Goal: Information Seeking & Learning: Learn about a topic

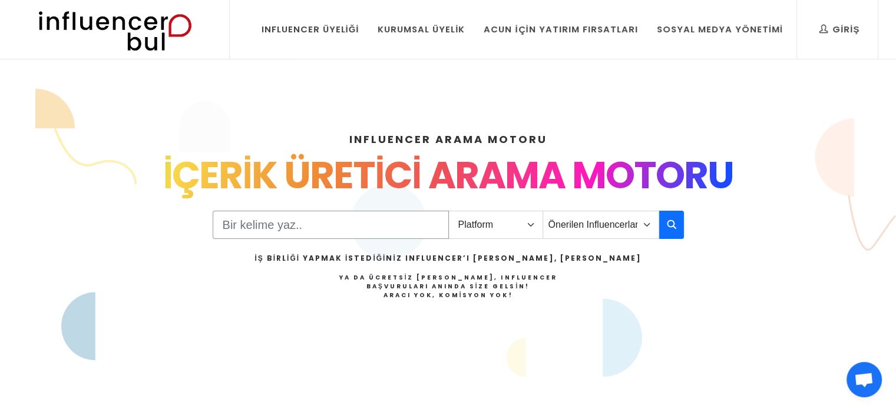
click at [351, 229] on input "Search" at bounding box center [331, 225] width 236 height 28
type input "[PERSON_NAME]"
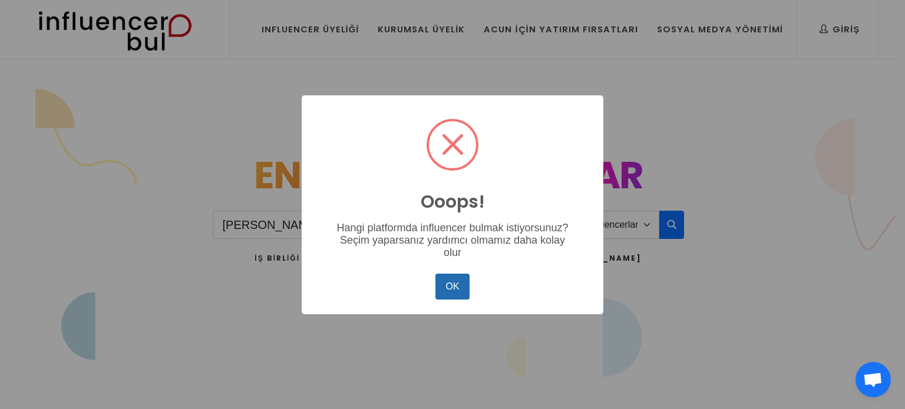
click at [459, 293] on button "OK" at bounding box center [452, 287] width 34 height 26
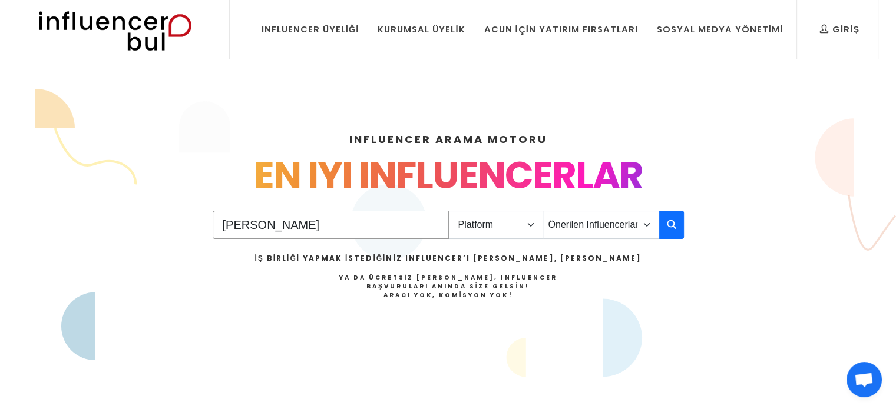
scroll to position [8, 0]
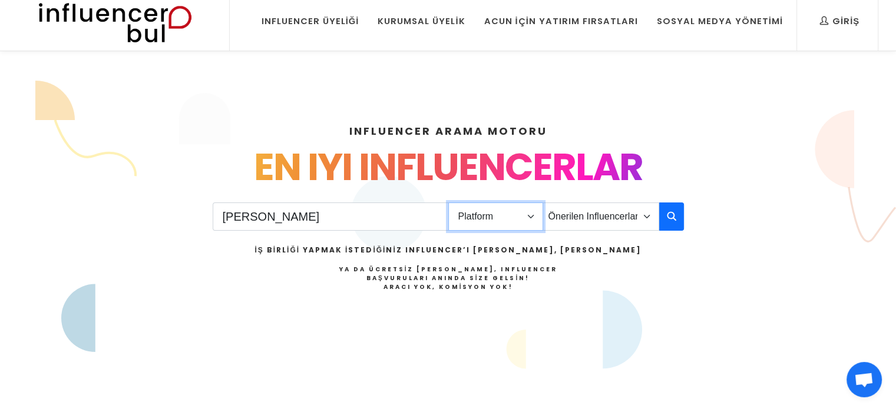
click at [501, 216] on select "Platform Instagram Facebook Youtube Tiktok Twitter Twitch" at bounding box center [495, 217] width 95 height 28
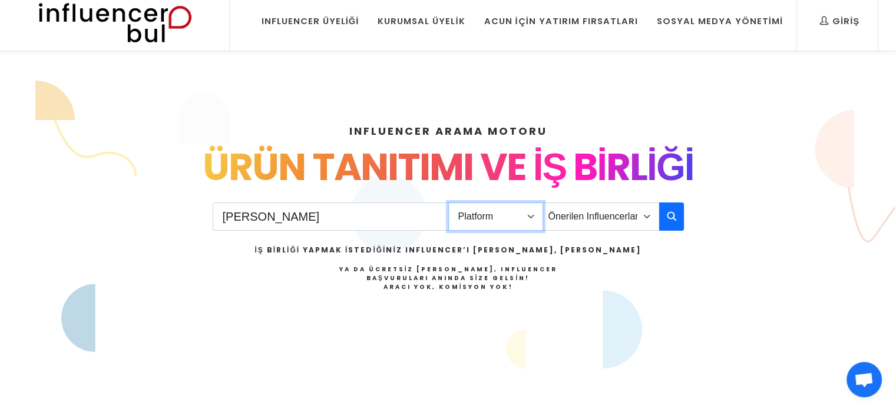
select select "1"
click at [448, 203] on select "Platform Instagram Facebook Youtube Tiktok Twitter Twitch" at bounding box center [495, 217] width 95 height 28
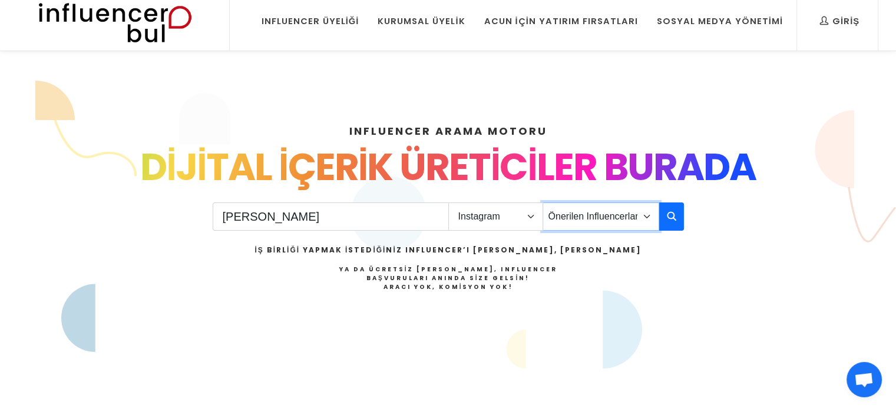
click at [596, 226] on select "Önerilen Influencerlar Aile & Çocuk & Ebeveyn Alışveriş & Giyim & Aksesuar Arab…" at bounding box center [600, 217] width 117 height 28
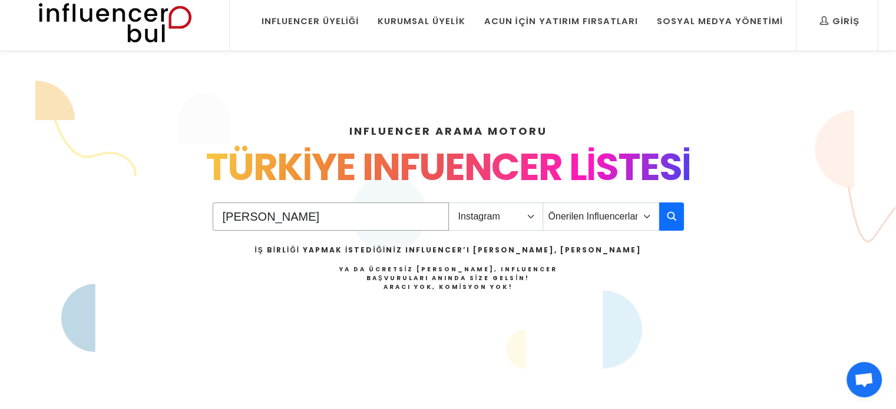
click at [359, 217] on input "anne" at bounding box center [331, 217] width 236 height 28
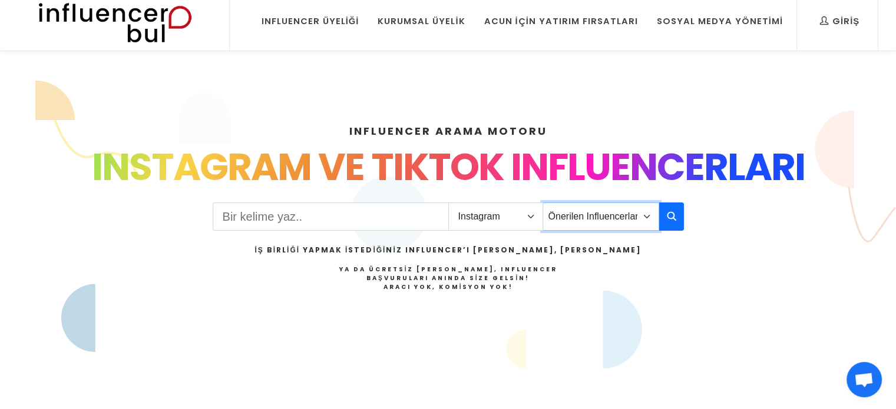
click at [598, 209] on select "Önerilen Influencerlar Aile & Çocuk & Ebeveyn Alışveriş & Giyim & Aksesuar Arab…" at bounding box center [600, 217] width 117 height 28
select select "1"
click at [542, 203] on select "Önerilen Influencerlar Aile & Çocuk & Ebeveyn Alışveriş & Giyim & Aksesuar Arab…" at bounding box center [600, 217] width 117 height 28
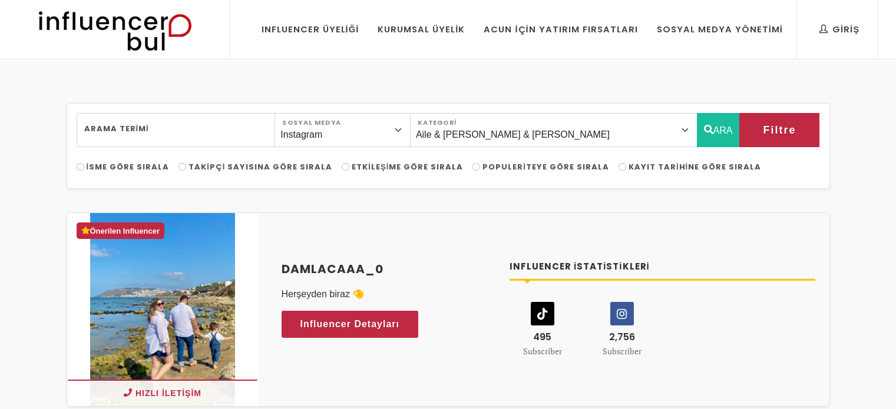
select select "1"
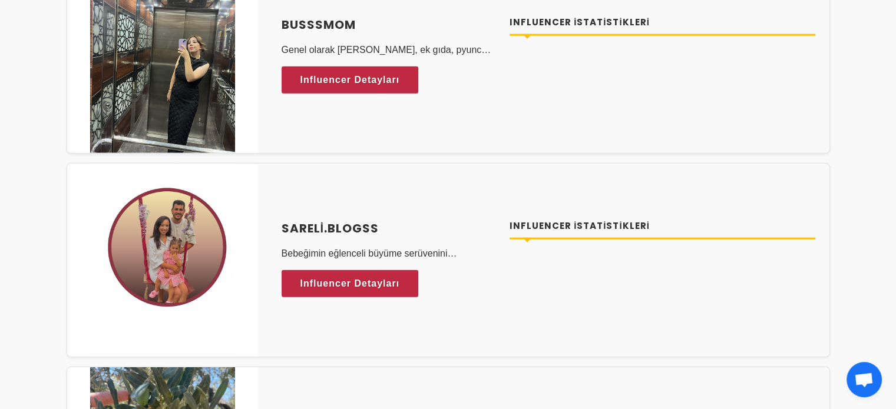
scroll to position [3111, 0]
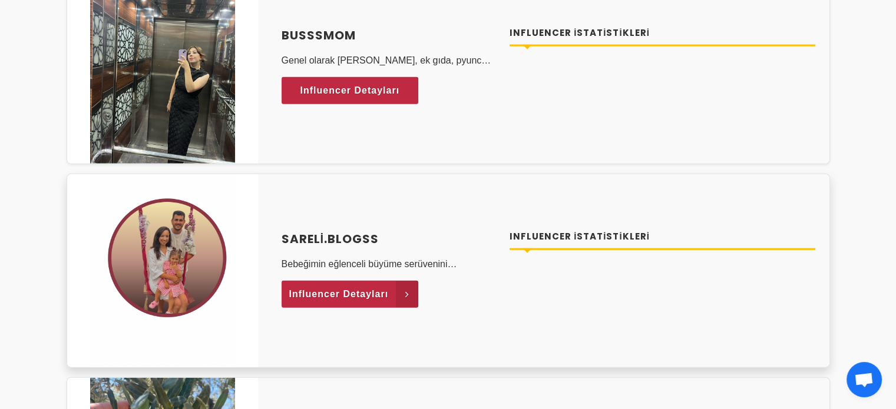
click at [346, 298] on link "Influencer Detayları" at bounding box center [350, 294] width 137 height 27
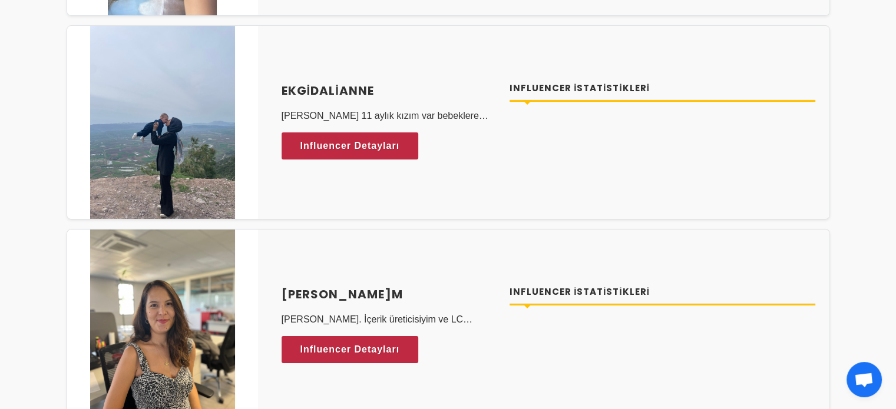
scroll to position [4616, 0]
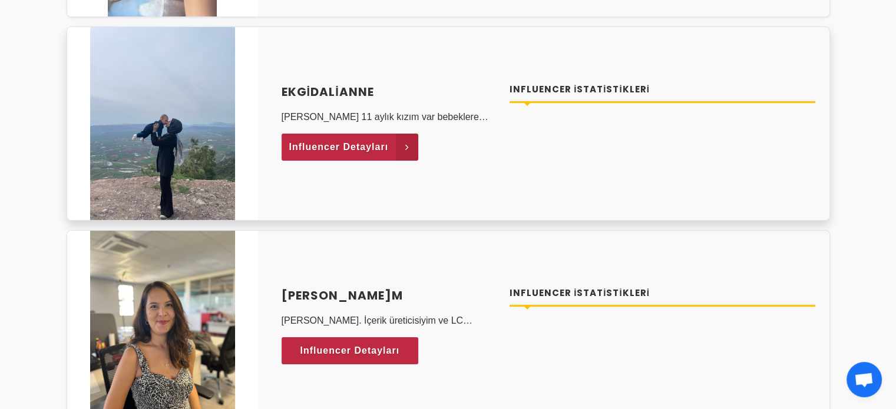
click at [352, 150] on link "Influencer Detayları" at bounding box center [350, 147] width 137 height 27
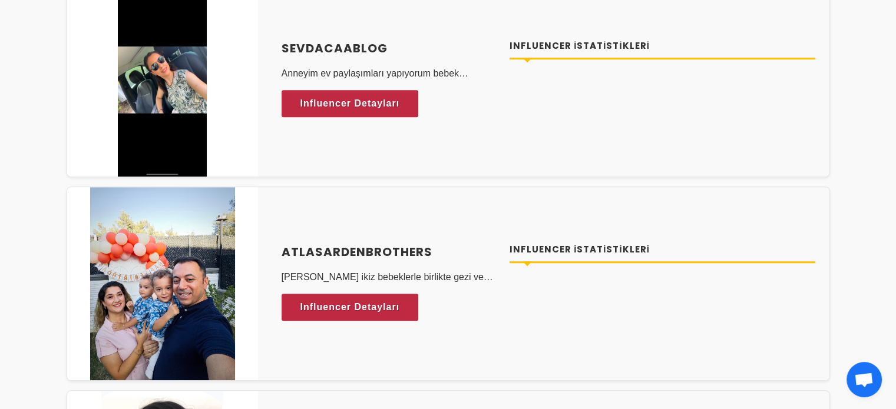
scroll to position [5069, 0]
